Goal: Go to known website: Access a specific website the user already knows

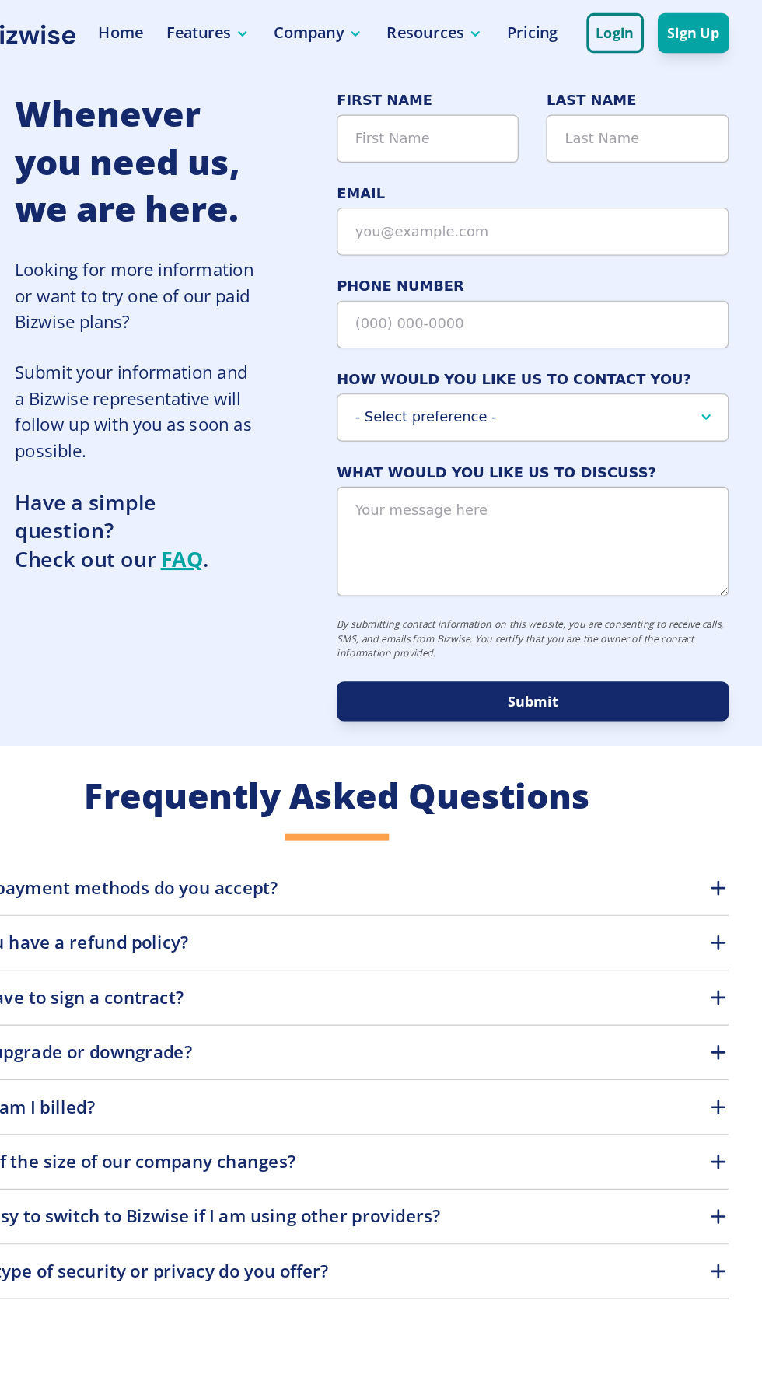
click at [631, 34] on button "Login" at bounding box center [629, 30] width 51 height 36
